Goal: Task Accomplishment & Management: Complete application form

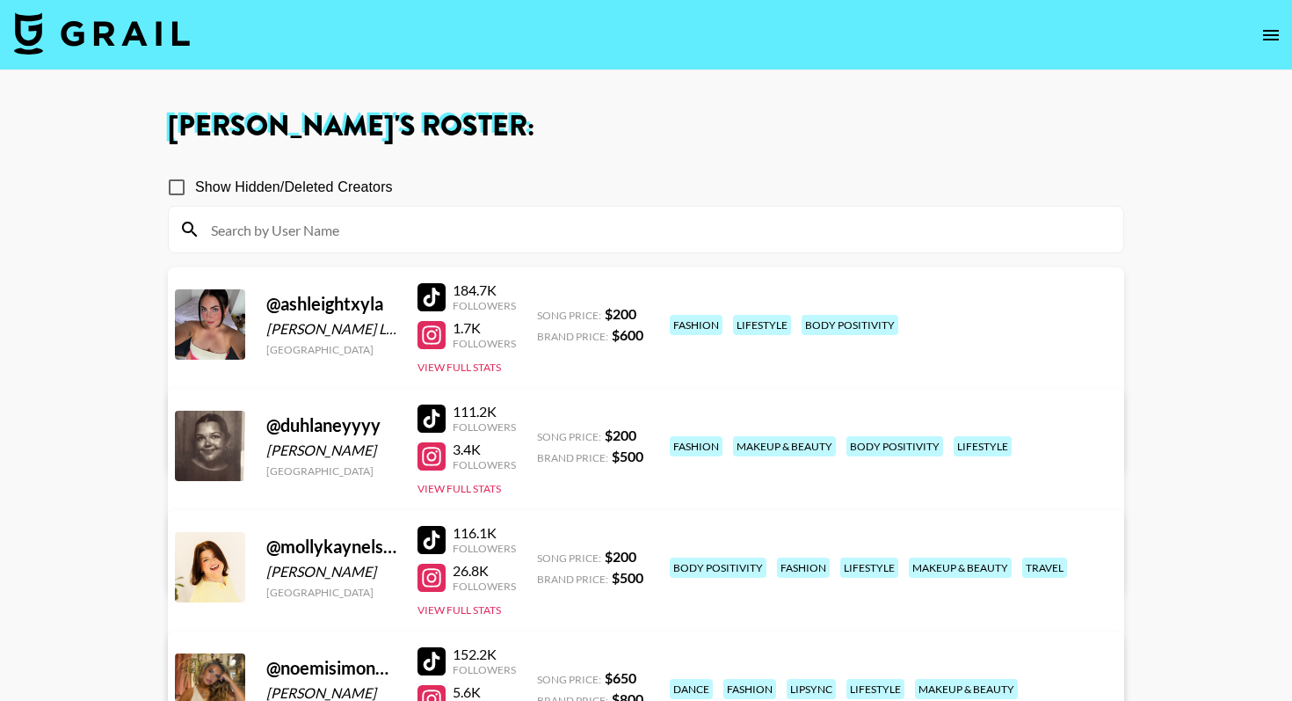
click at [144, 41] on img at bounding box center [102, 33] width 176 height 42
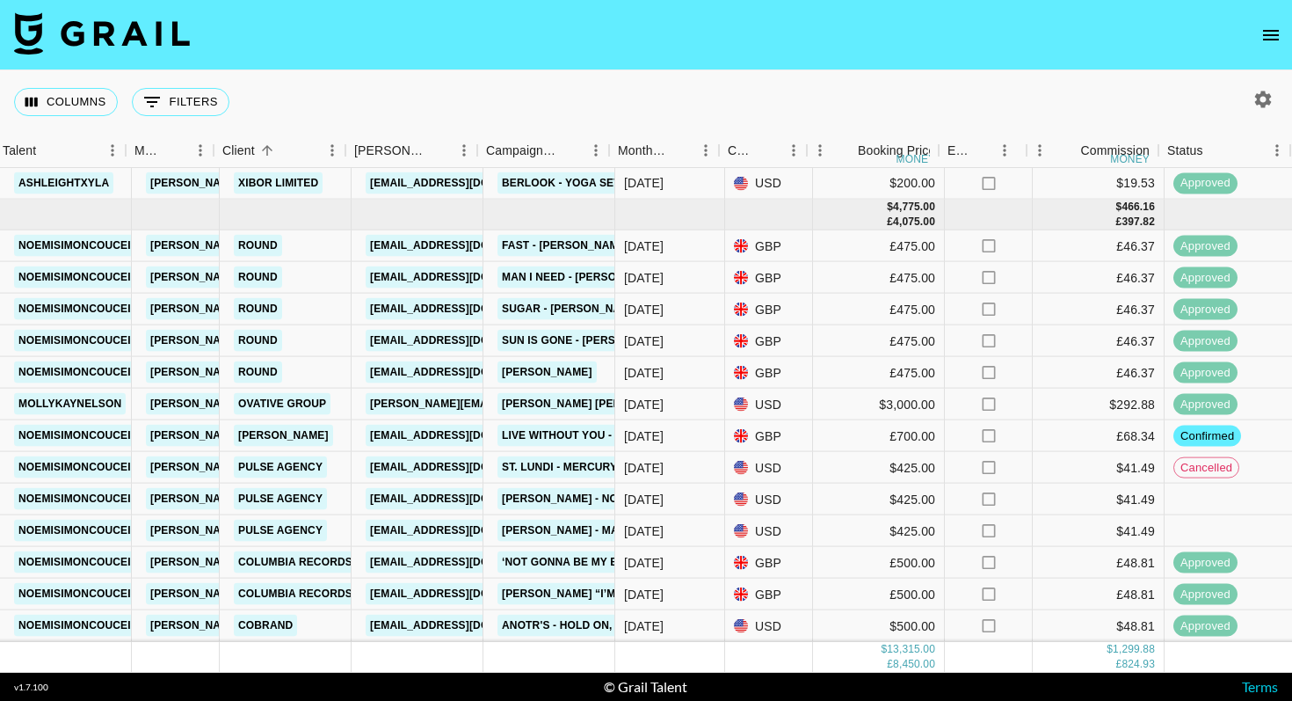
scroll to position [1012, 363]
click at [316, 433] on link "[PERSON_NAME]" at bounding box center [285, 436] width 99 height 22
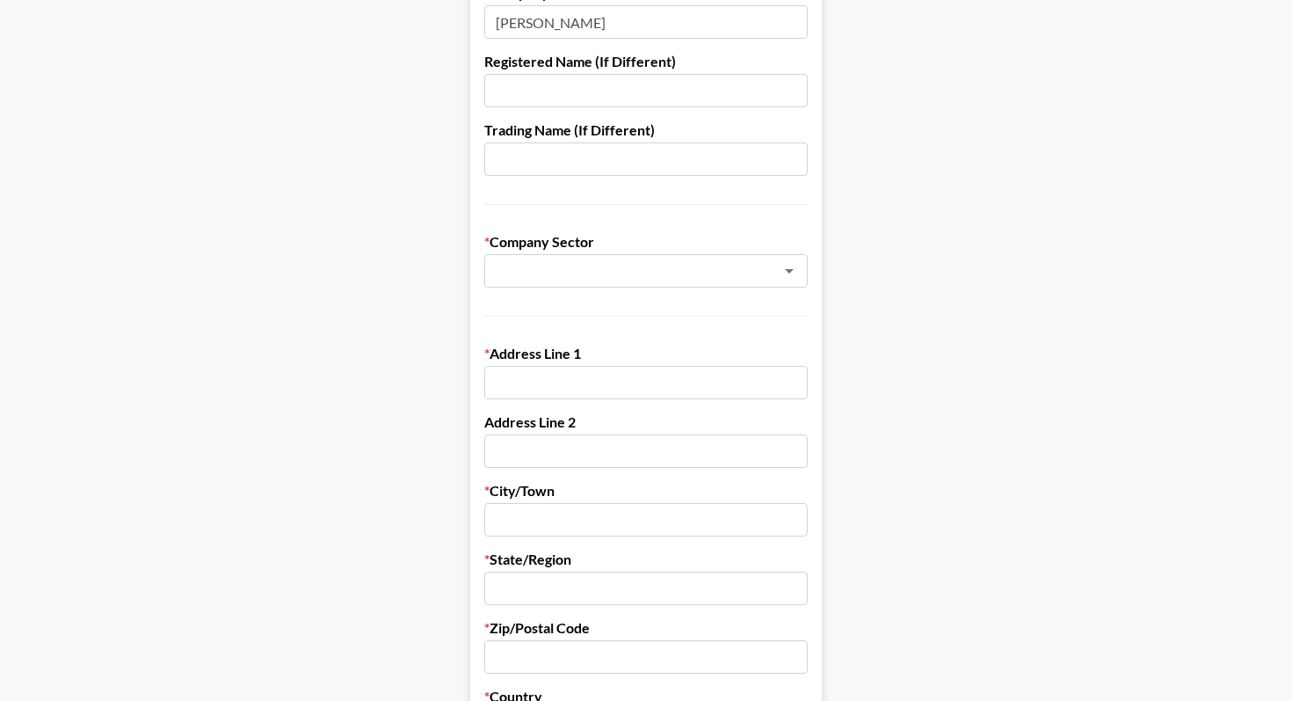
scroll to position [270, 0]
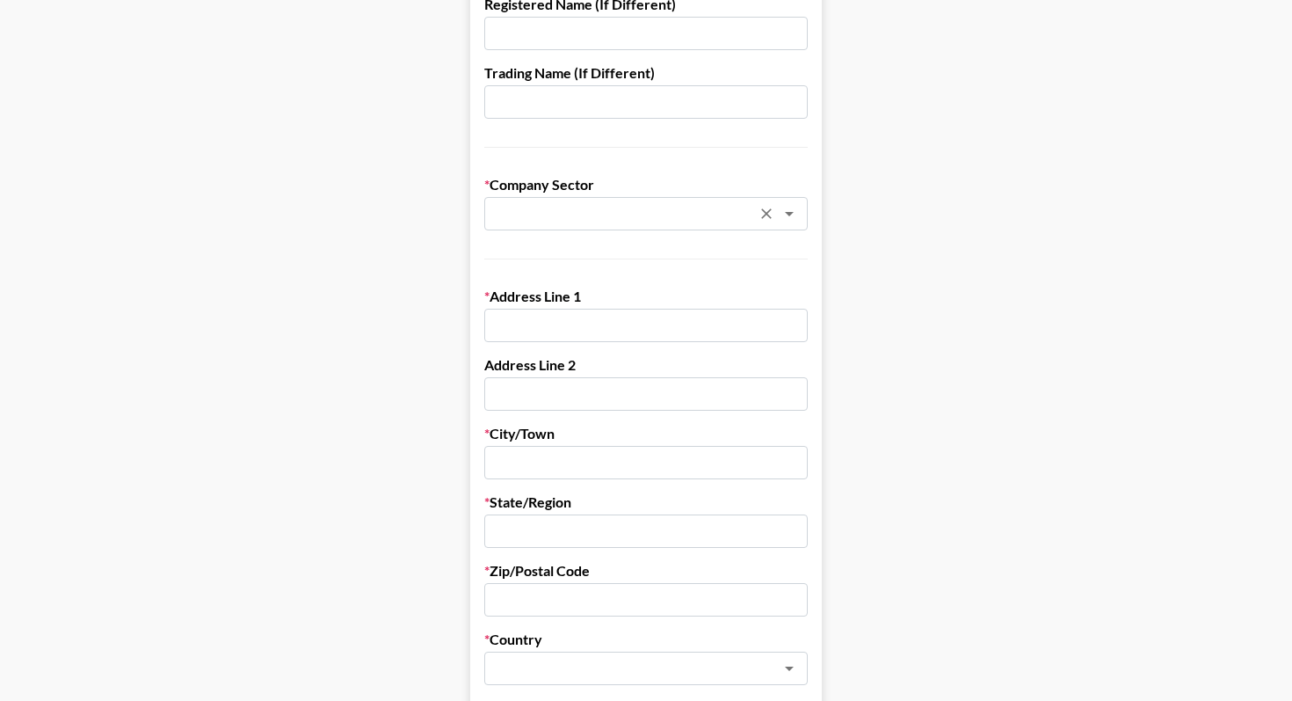
click at [614, 206] on input "text" at bounding box center [623, 214] width 256 height 20
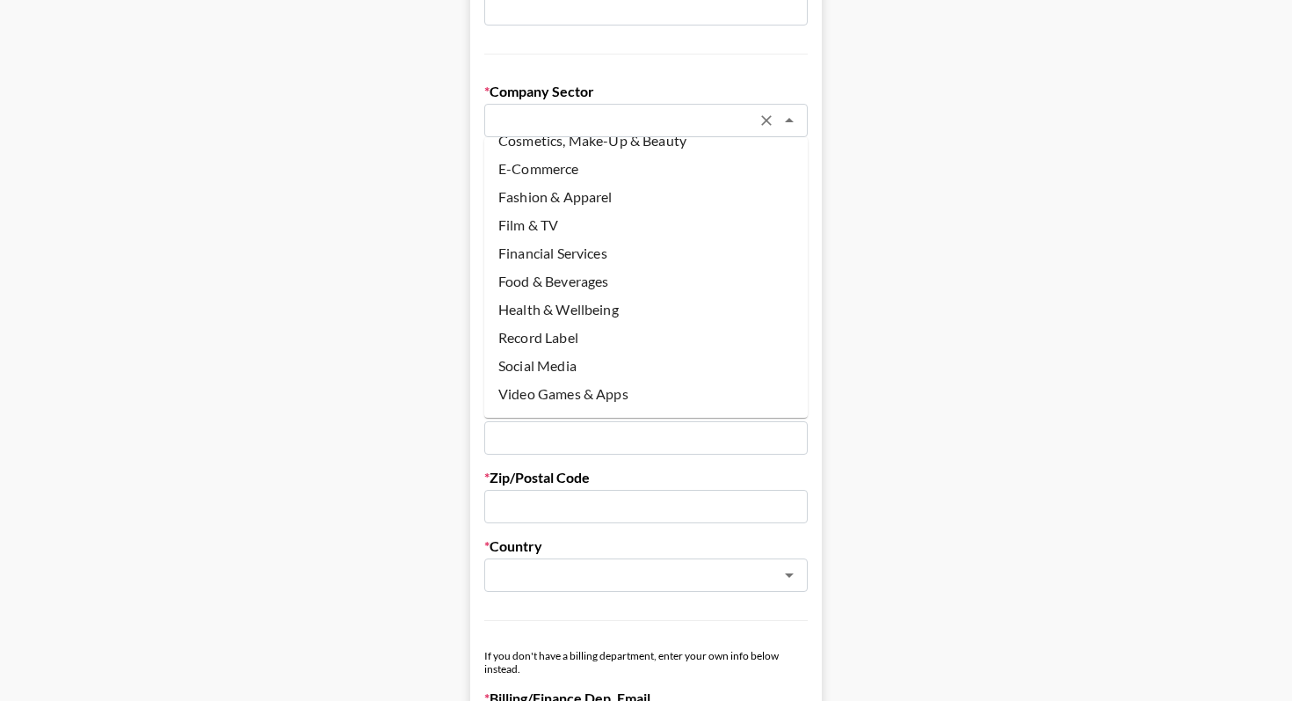
scroll to position [127, 0]
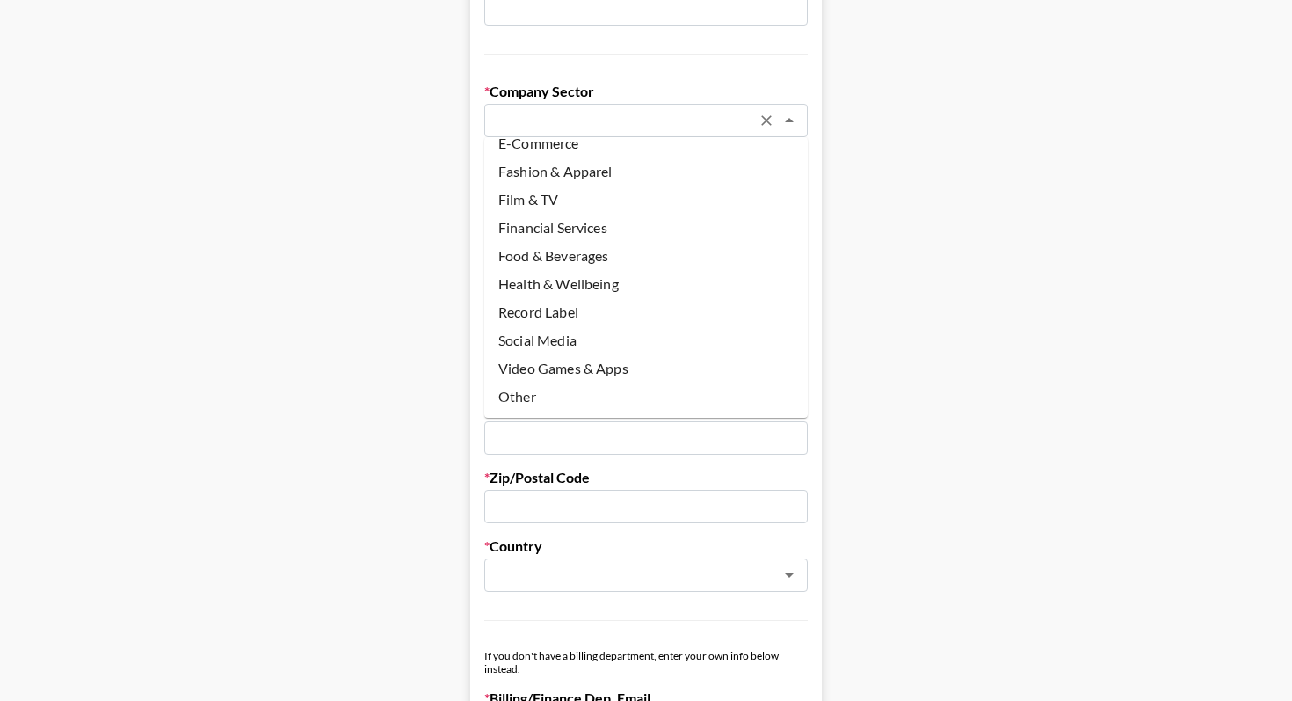
click at [537, 388] on li "Other" at bounding box center [646, 396] width 324 height 28
type input "Other"
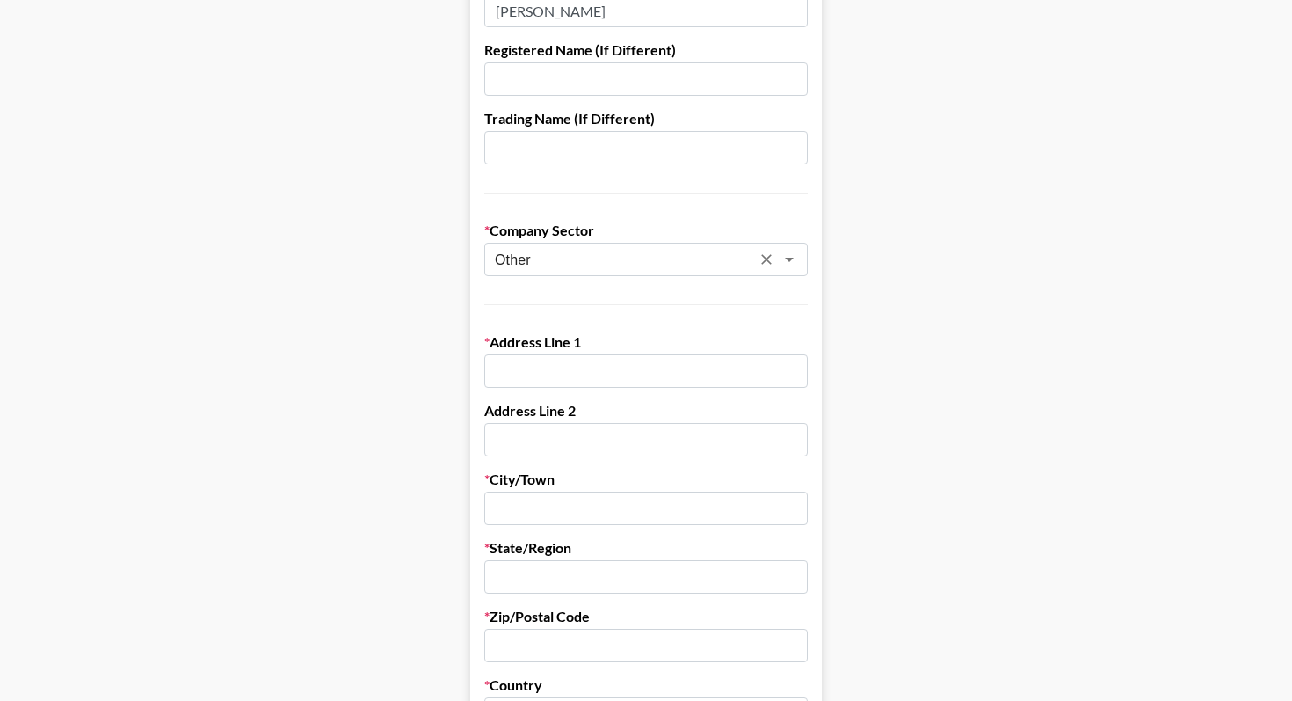
scroll to position [248, 0]
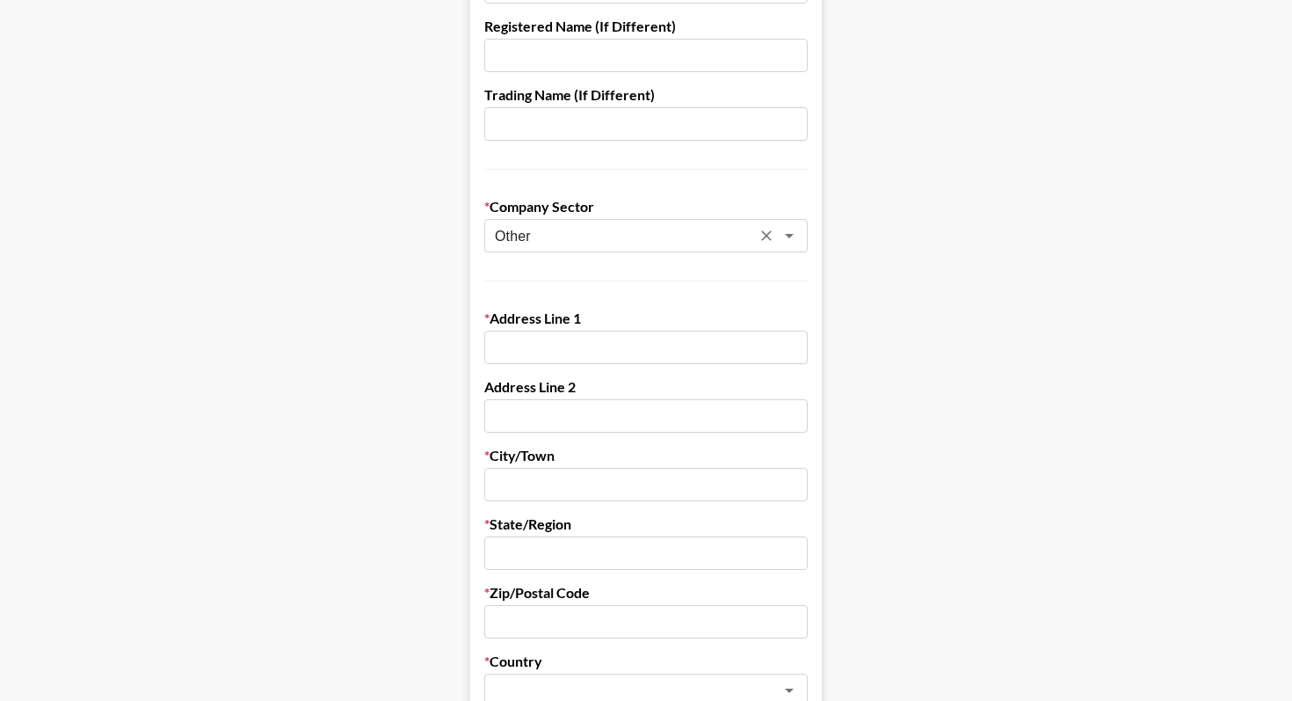
click at [535, 338] on input "text" at bounding box center [646, 347] width 324 height 33
paste input "48 flag cour"
type input "48 flag court"
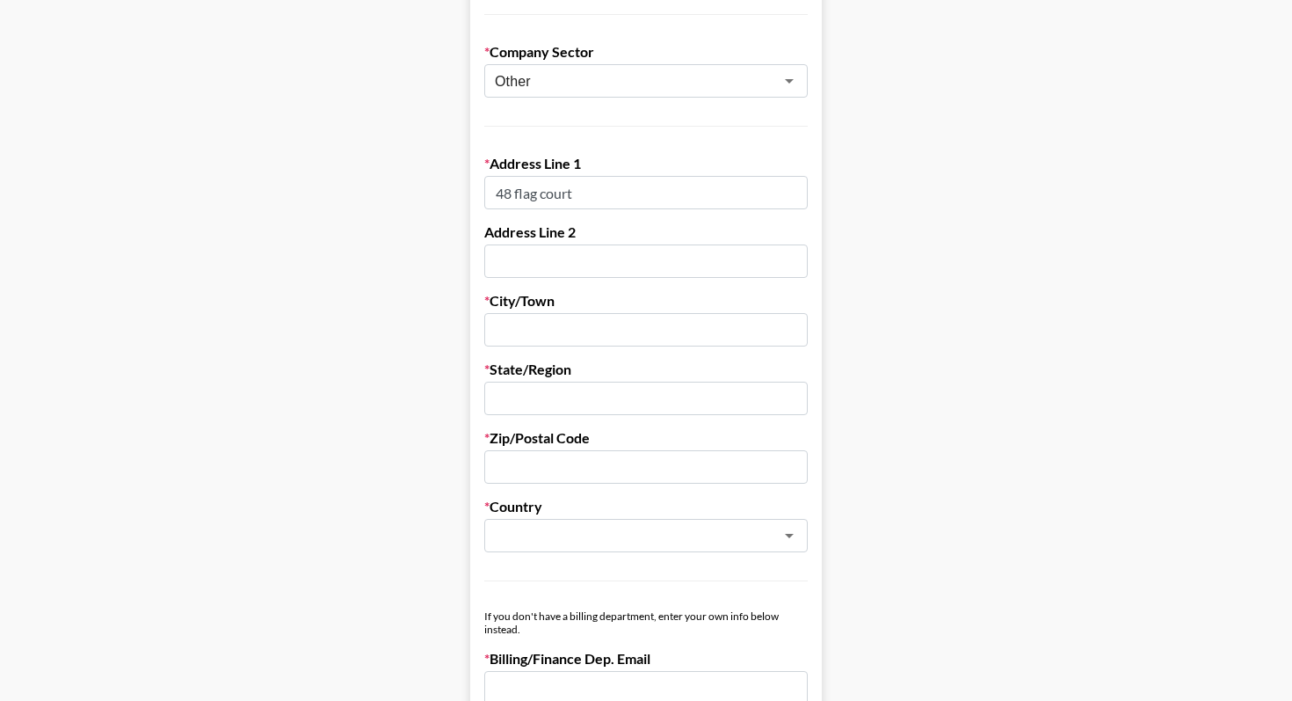
scroll to position [406, 0]
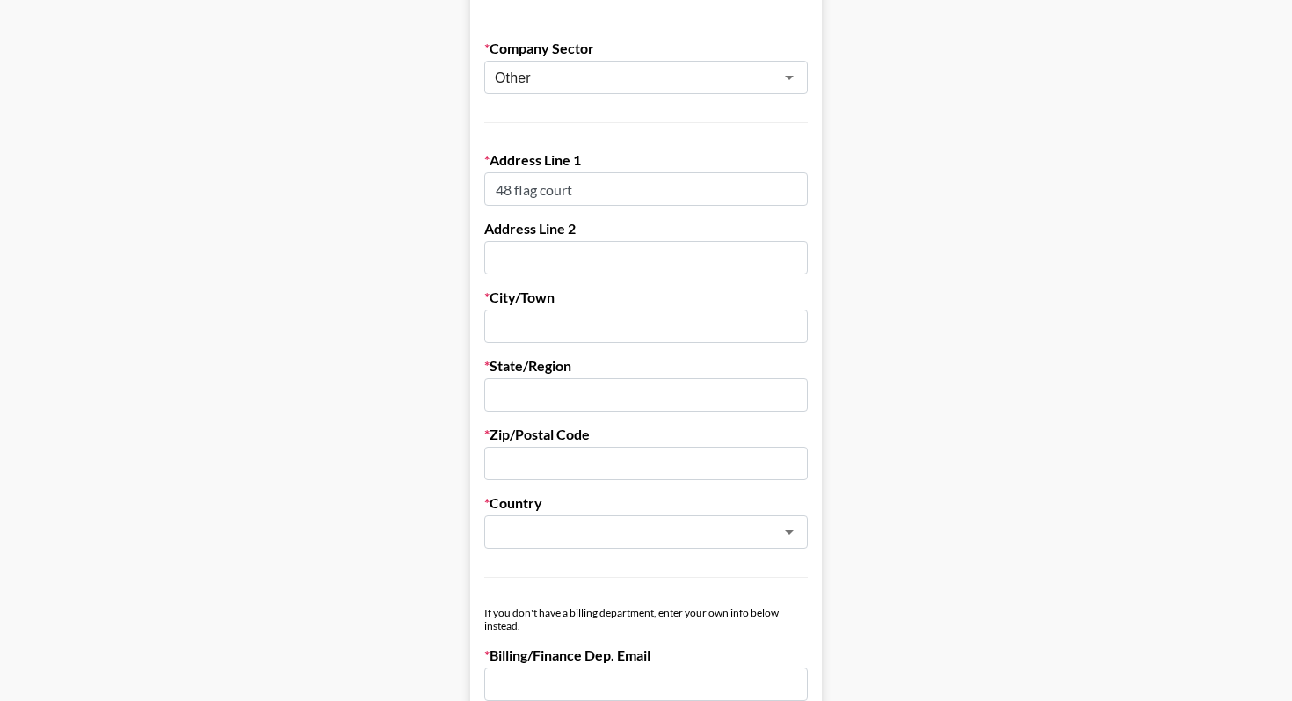
click at [571, 395] on input "text" at bounding box center [646, 394] width 324 height 33
paste input "Hove"
type input "Hove"
click at [540, 467] on input "text" at bounding box center [646, 463] width 324 height 33
paste input "BN3 2WH"
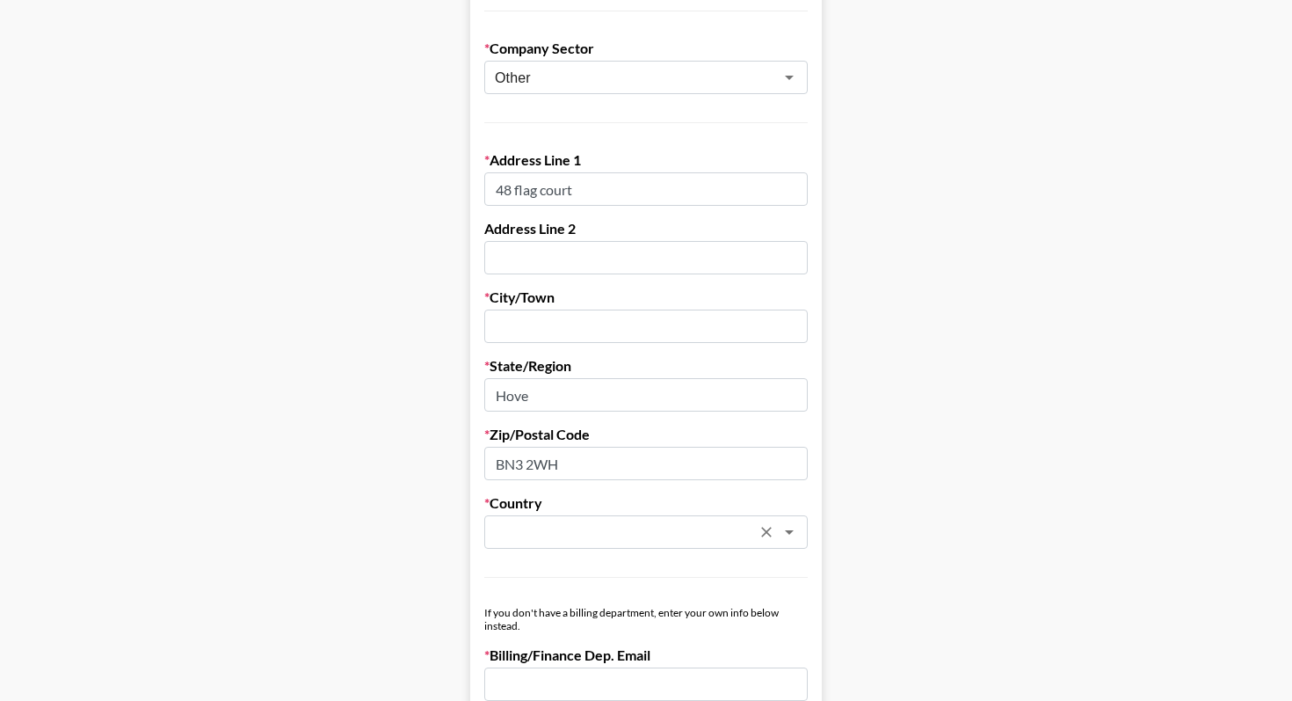
type input "BN3 2WH"
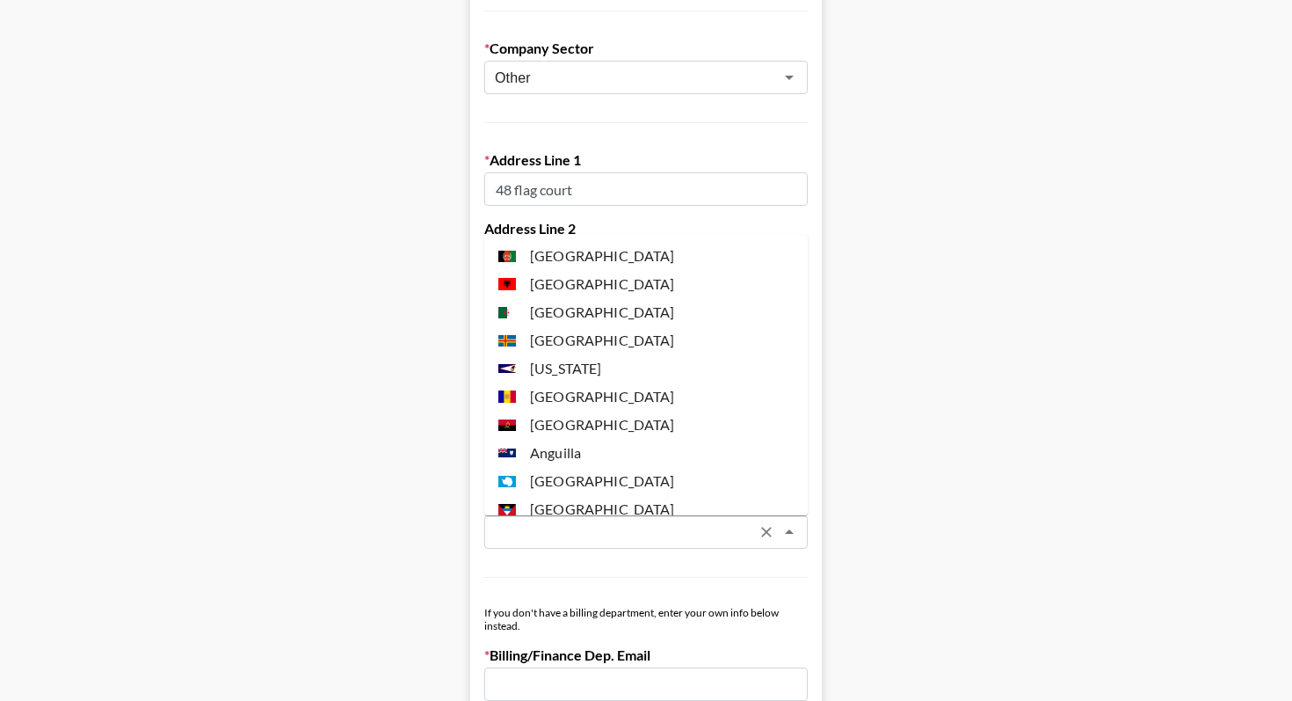
click at [581, 535] on input "text" at bounding box center [623, 532] width 256 height 20
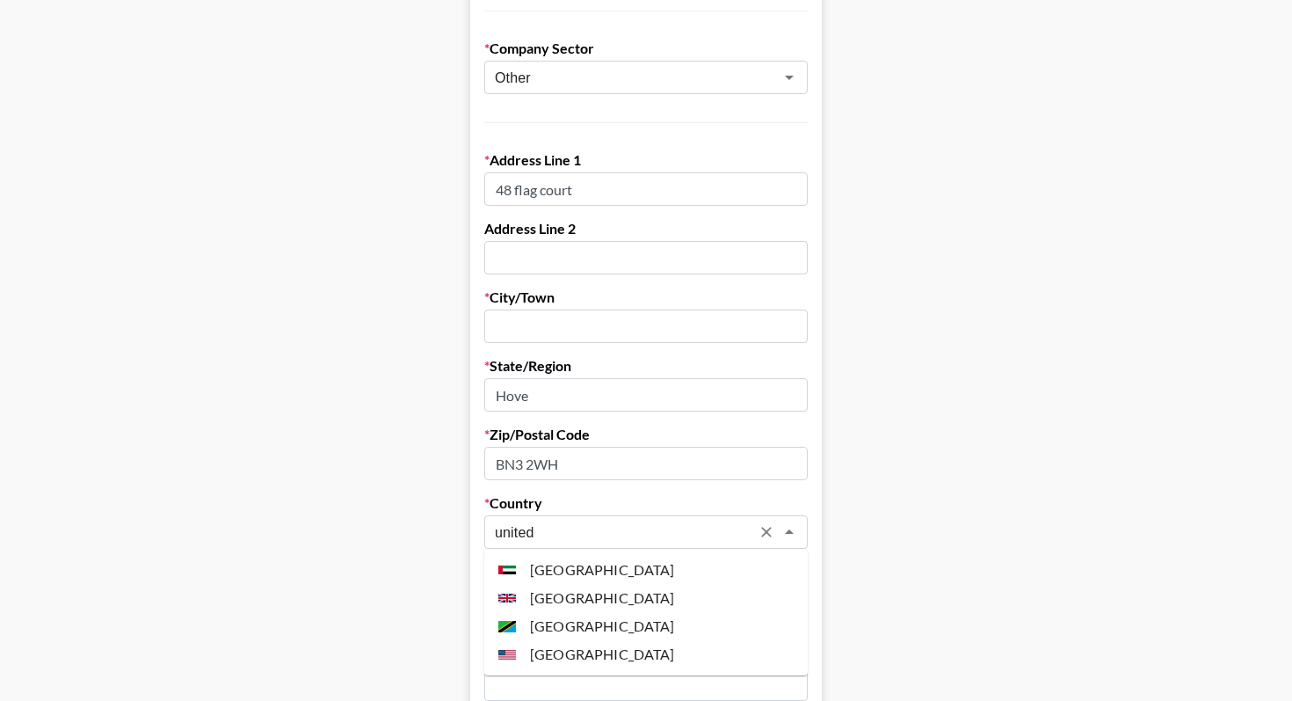
click at [626, 593] on li "[GEOGRAPHIC_DATA]" at bounding box center [646, 598] width 324 height 28
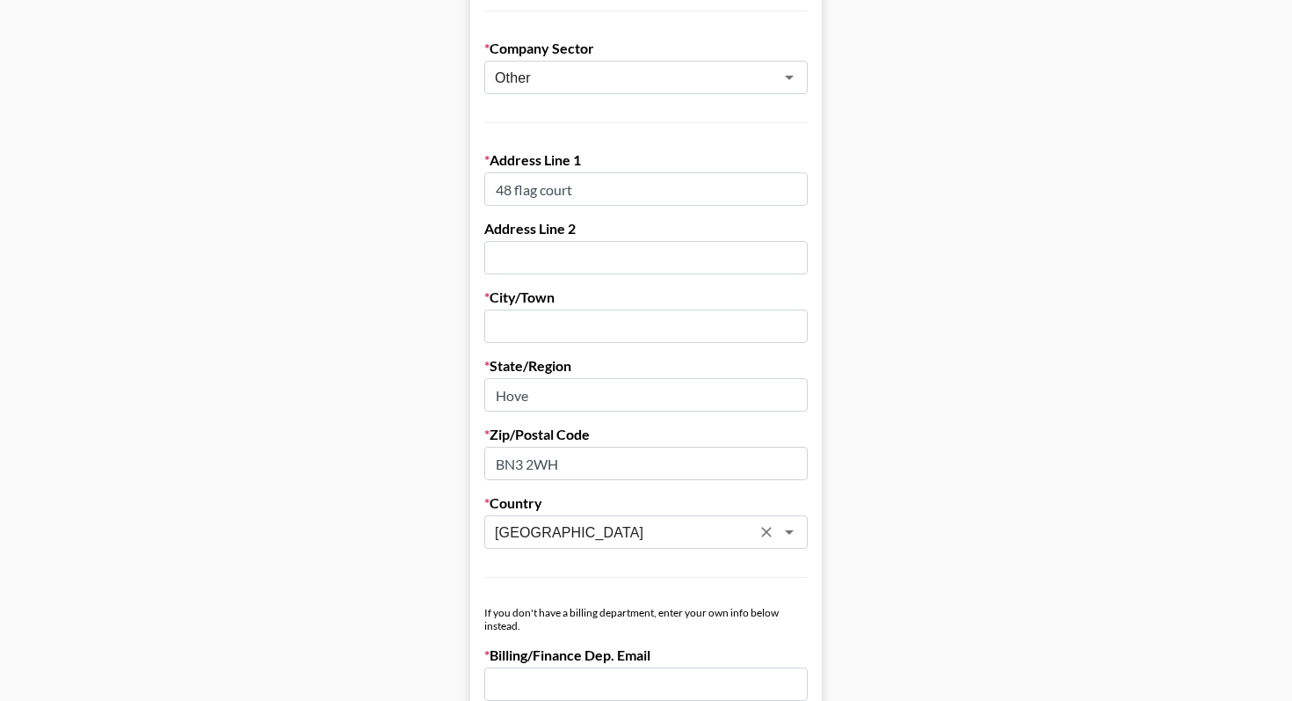
type input "[GEOGRAPHIC_DATA]"
click at [538, 324] on input "text" at bounding box center [646, 325] width 324 height 33
paste input "Brighton and Hove"
type input "Brighton and Hove"
click at [885, 367] on main "Send New Client Form to Client Copy Link to Client Form Company Name [PERSON_NA…" at bounding box center [646, 597] width 1264 height 1811
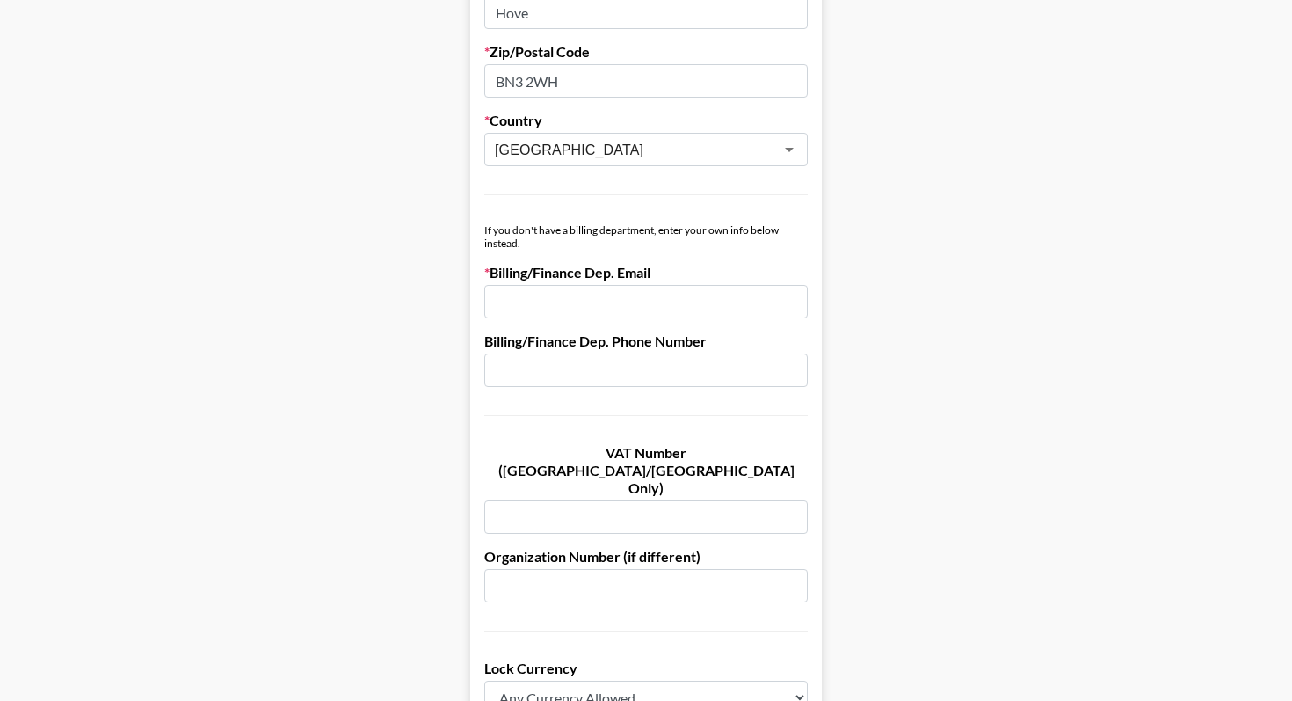
scroll to position [789, 0]
click at [578, 295] on input "email" at bounding box center [646, 300] width 324 height 33
paste input "[EMAIL_ADDRESS][DOMAIN_NAME]"
type input "[EMAIL_ADDRESS][DOMAIN_NAME]"
click at [1063, 426] on main "Send New Client Form to Client Copy Link to Client Form Company Name [PERSON_NA…" at bounding box center [646, 214] width 1264 height 1811
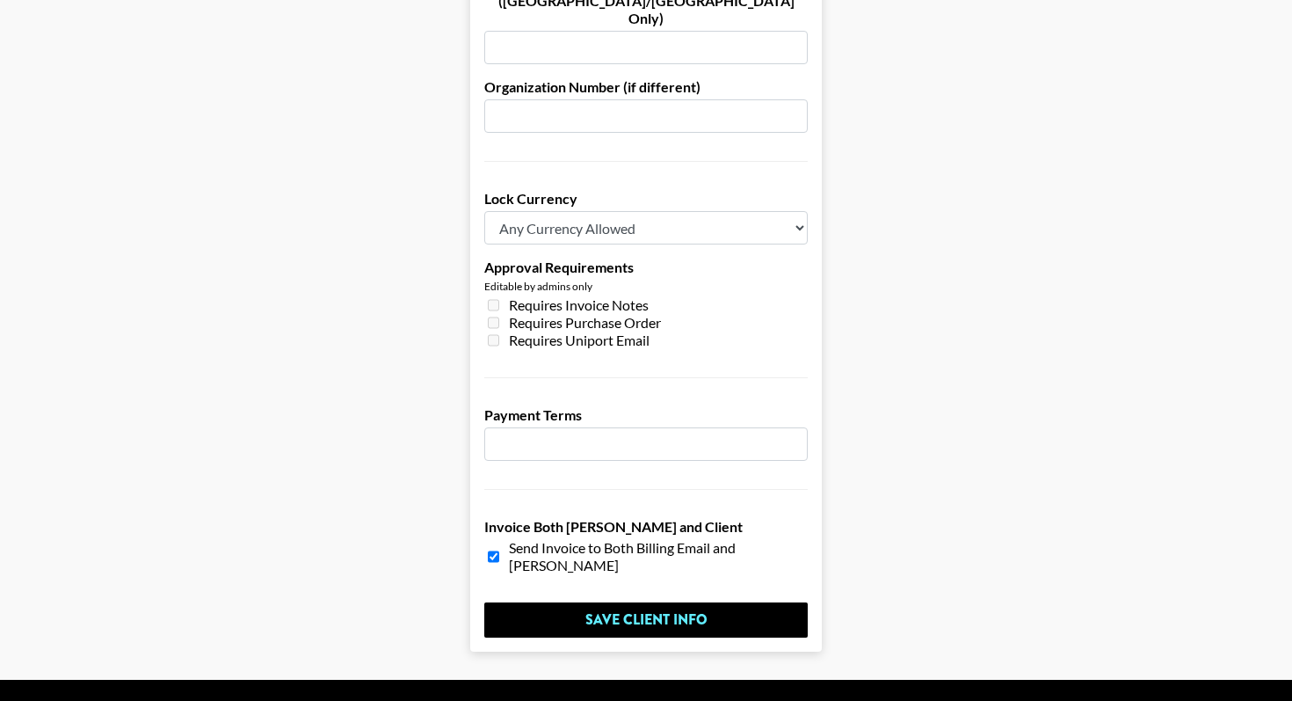
scroll to position [1272, 0]
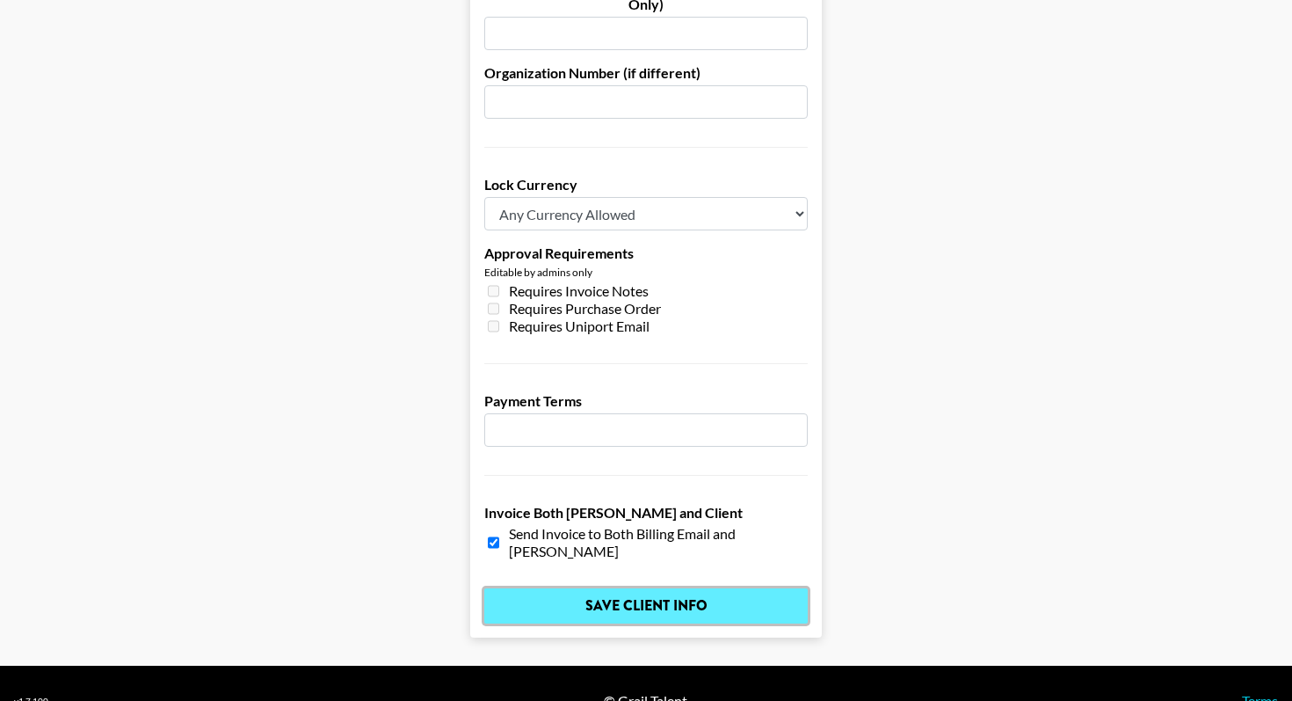
click at [714, 588] on input "Save Client Info" at bounding box center [646, 605] width 324 height 35
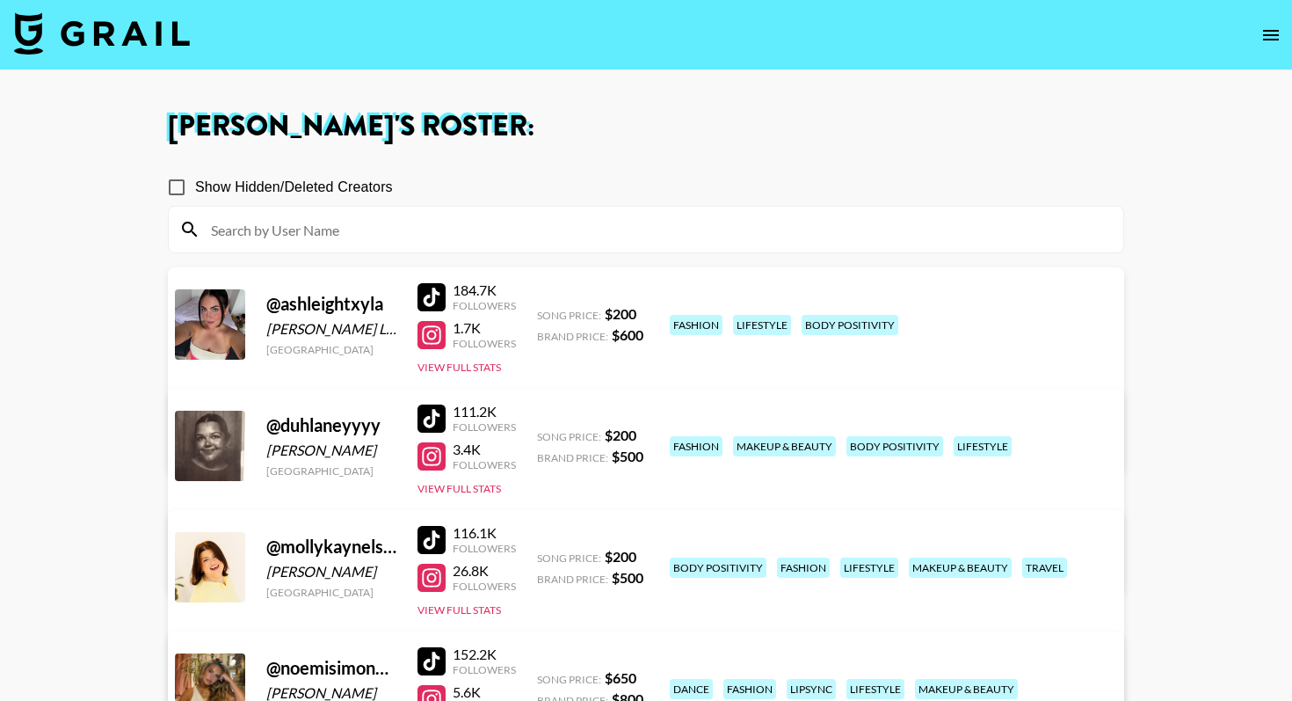
click at [120, 18] on img at bounding box center [102, 33] width 176 height 42
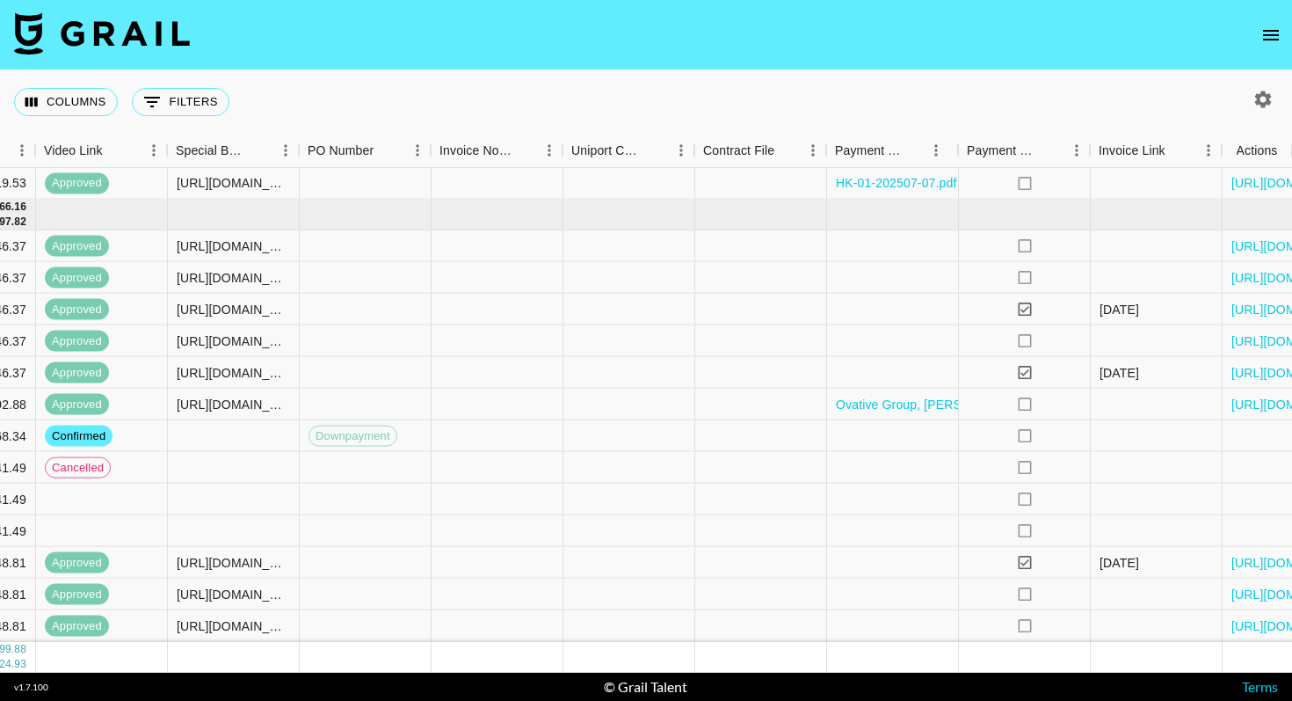
scroll to position [1012, 1626]
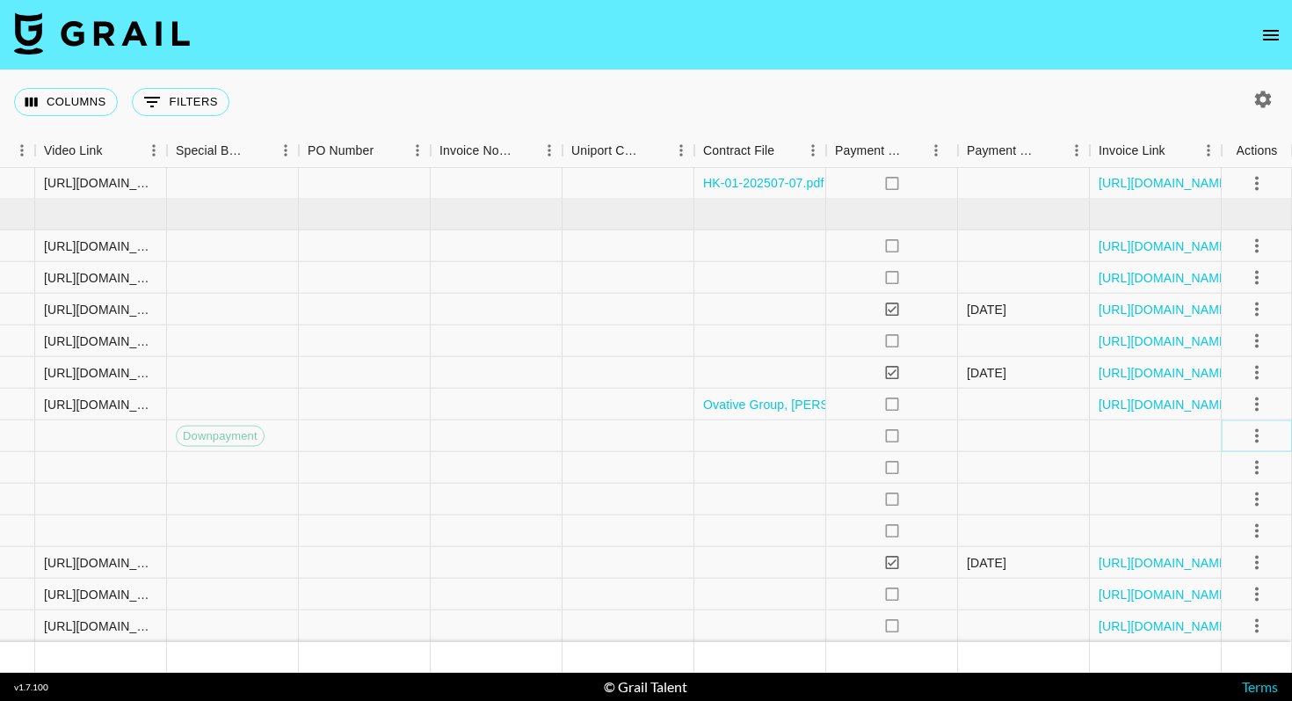
click at [1262, 434] on icon "select merge strategy" at bounding box center [1257, 435] width 21 height 21
click at [1222, 600] on div "Approve" at bounding box center [1219, 599] width 54 height 21
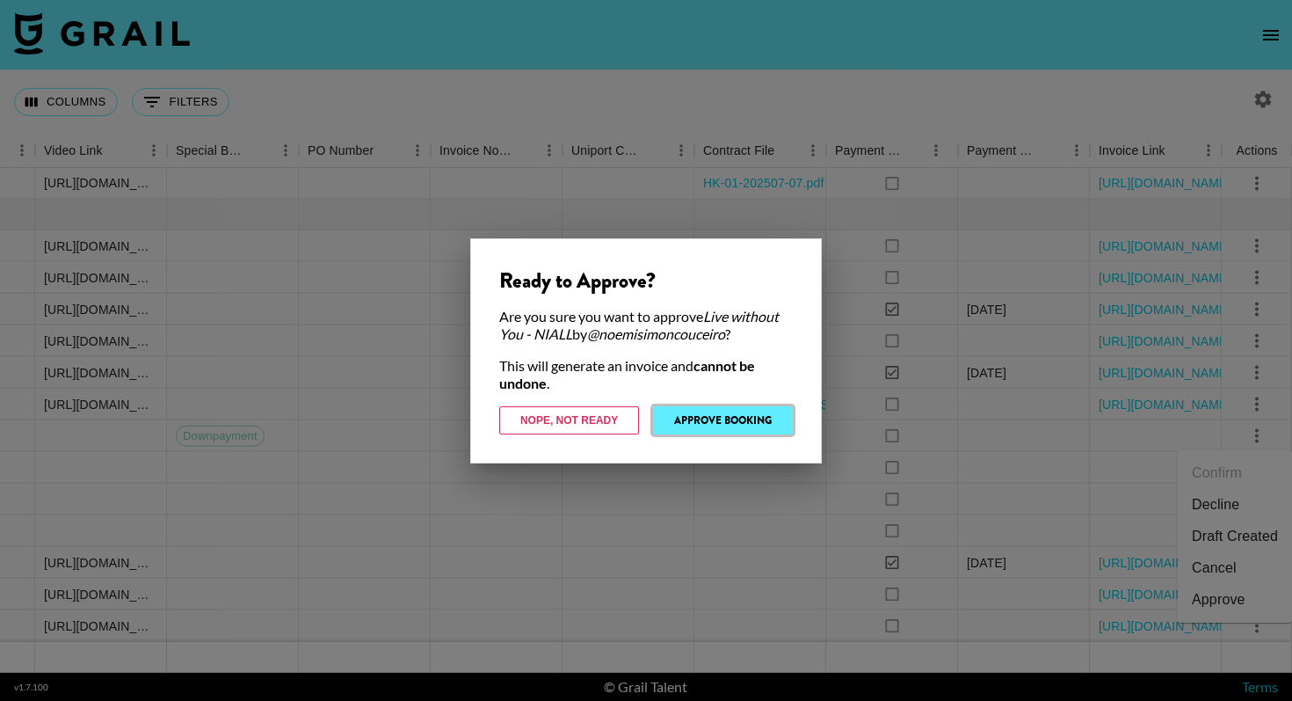
click at [746, 422] on button "Approve Booking" at bounding box center [723, 420] width 140 height 28
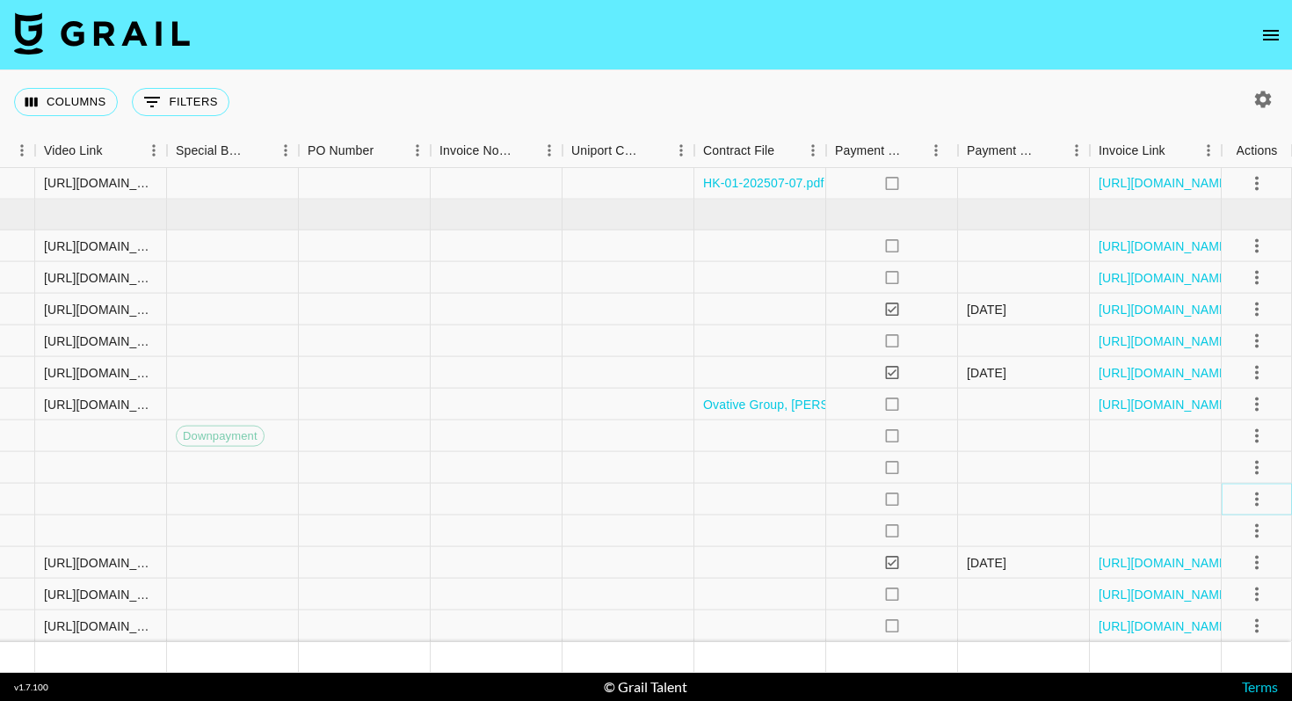
click at [1258, 499] on icon "select merge strategy" at bounding box center [1257, 498] width 21 height 21
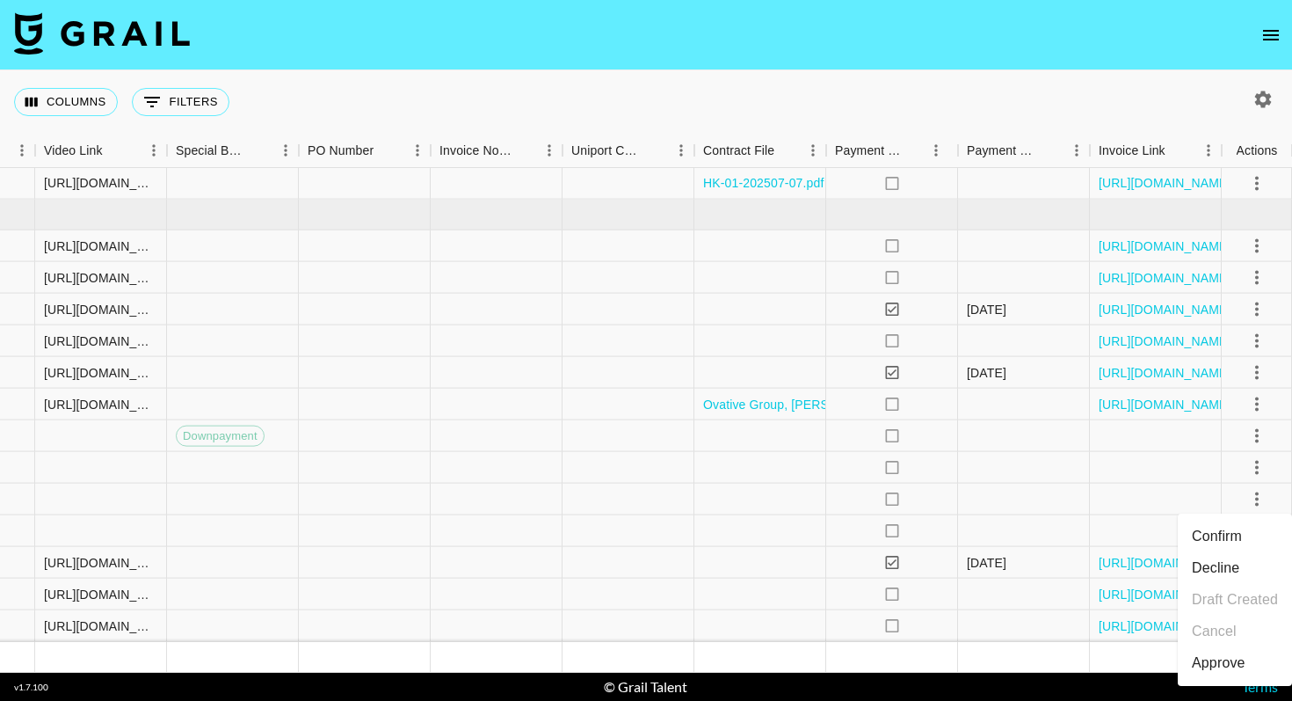
click at [1230, 529] on li "Confirm" at bounding box center [1235, 536] width 114 height 32
click at [1257, 604] on li "Draft Created" at bounding box center [1235, 600] width 114 height 32
click at [1160, 527] on div at bounding box center [1156, 531] width 132 height 32
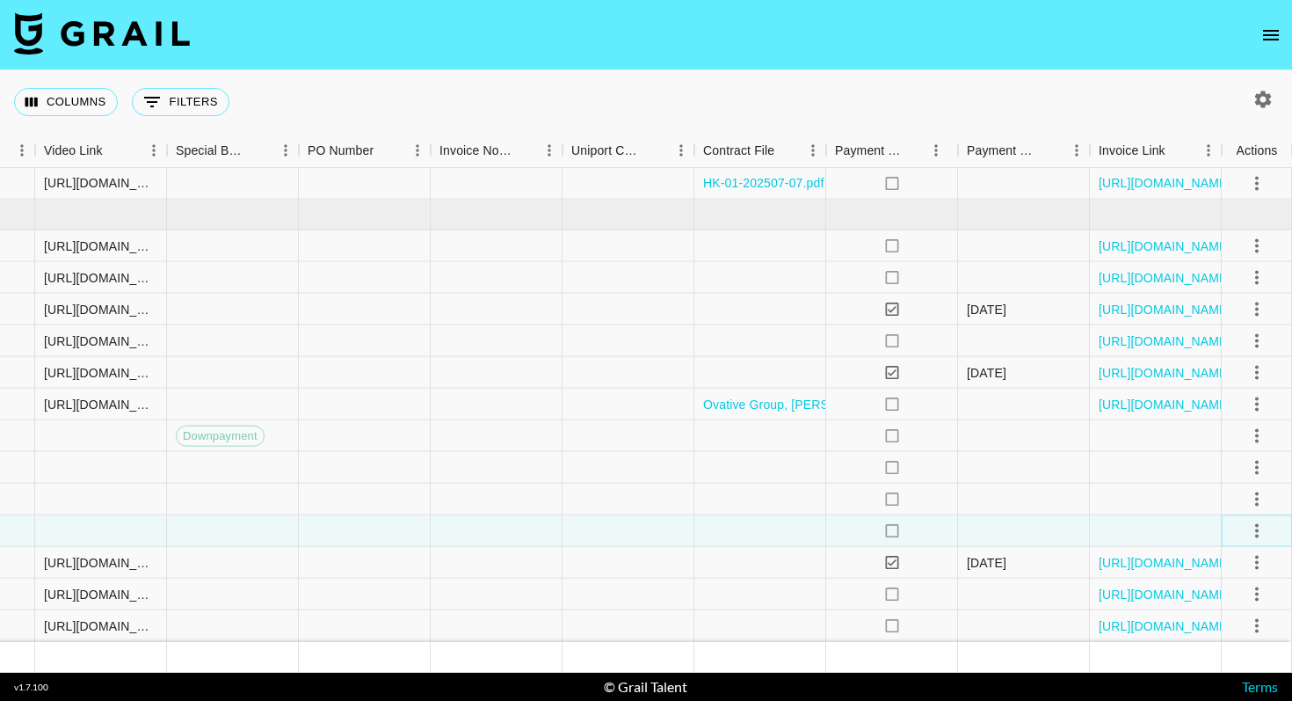
click at [1255, 530] on icon "select merge strategy" at bounding box center [1257, 530] width 4 height 14
click at [1220, 361] on li "Confirm" at bounding box center [1235, 366] width 114 height 32
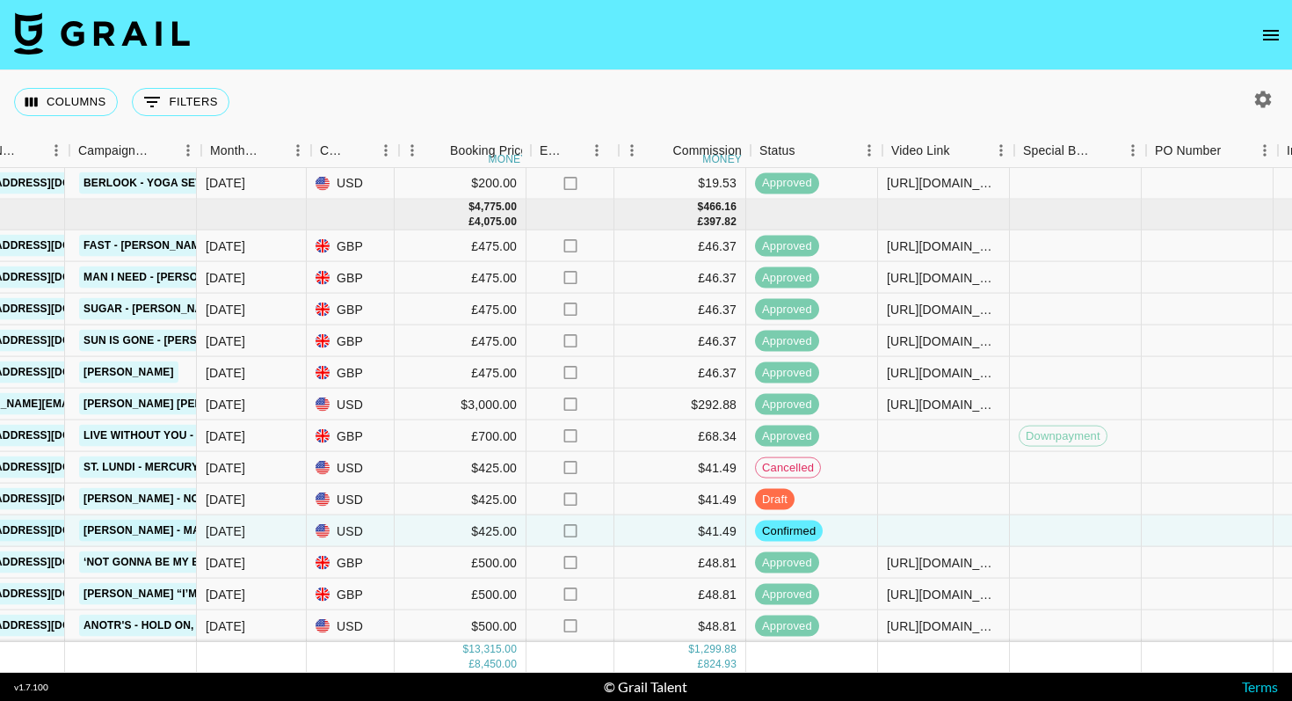
scroll to position [1012, 776]
